Goal: Communication & Community: Answer question/provide support

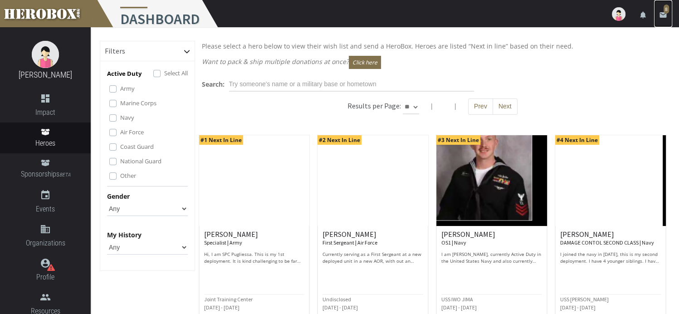
click at [661, 11] on icon "email" at bounding box center [663, 15] width 8 height 8
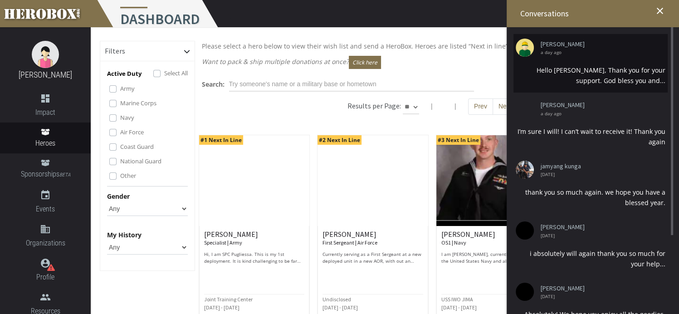
click at [604, 71] on div "Hello [PERSON_NAME], Thank you for your support. God bless you and..." at bounding box center [591, 75] width 150 height 21
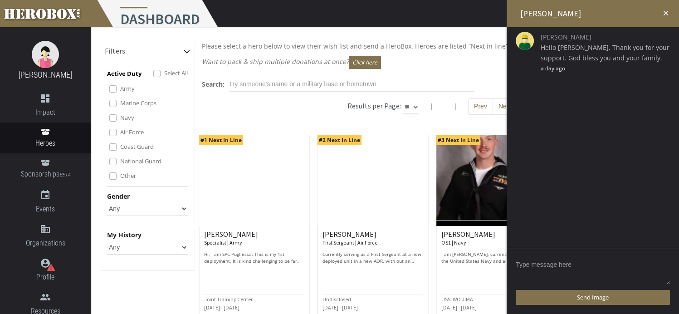
click at [531, 266] on textarea at bounding box center [593, 271] width 154 height 28
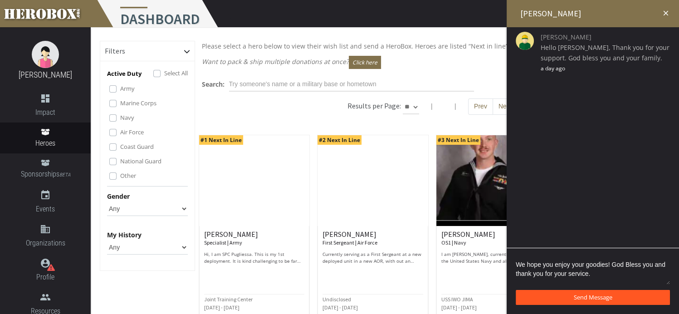
type textarea "We hope you enjoy your goodies! God Bless you and thank you for your service."
click at [581, 300] on span "Send Message" at bounding box center [593, 297] width 39 height 8
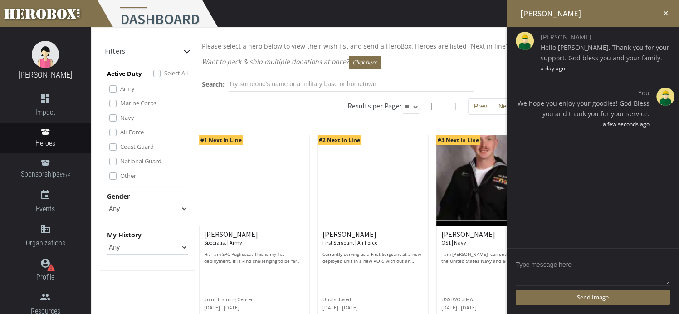
click at [667, 11] on icon "close" at bounding box center [666, 13] width 8 height 8
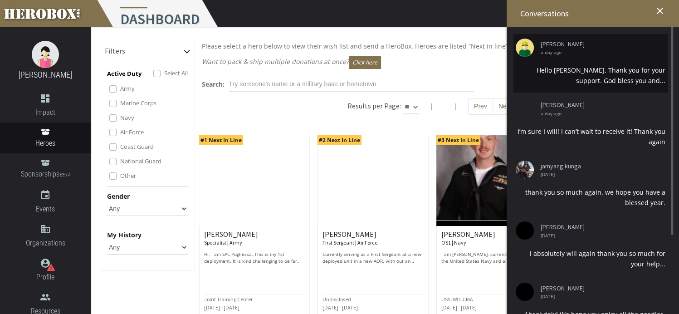
click at [590, 77] on div "Hello [PERSON_NAME], Thank you for your support. God bless you and..." at bounding box center [591, 75] width 150 height 21
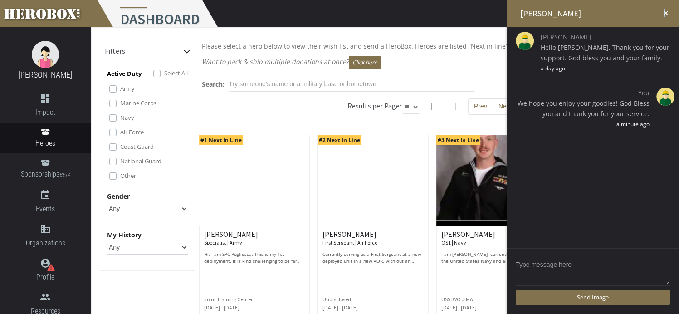
click at [665, 12] on icon "close" at bounding box center [666, 13] width 8 height 8
